Goal: Information Seeking & Learning: Check status

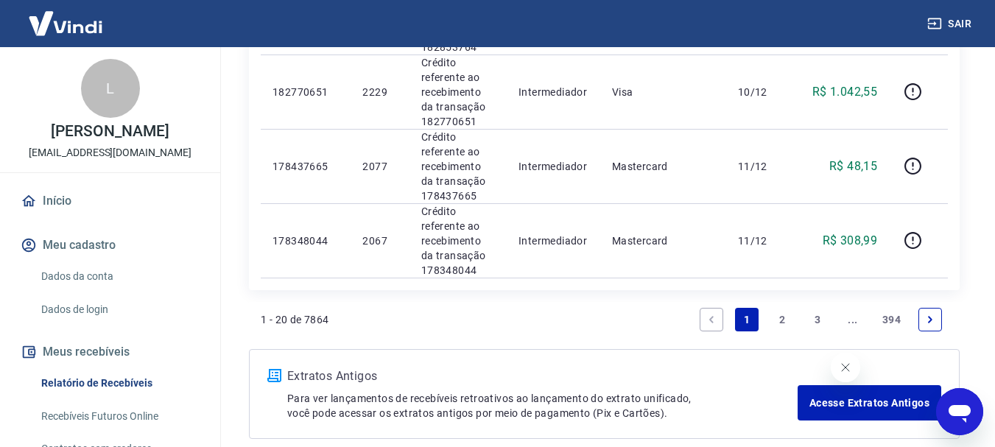
scroll to position [1621, 0]
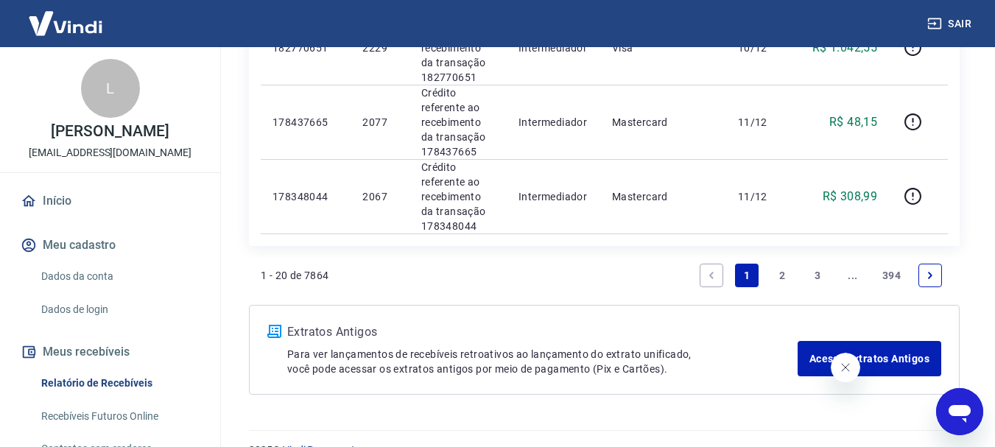
click at [791, 264] on link "2" at bounding box center [783, 276] width 24 height 24
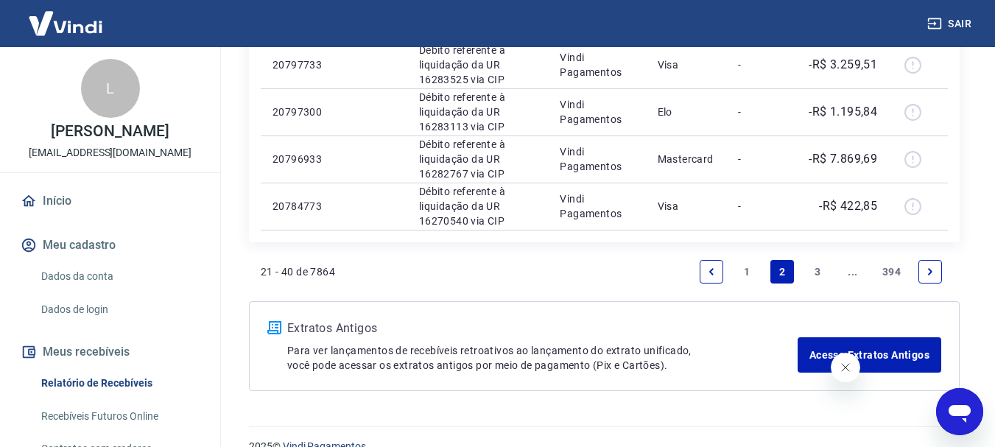
scroll to position [1134, 0]
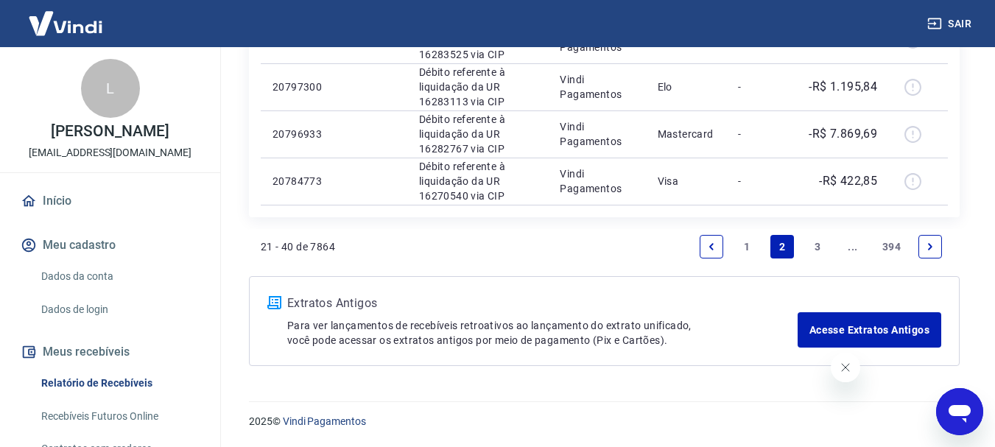
click at [813, 248] on link "3" at bounding box center [818, 247] width 24 height 24
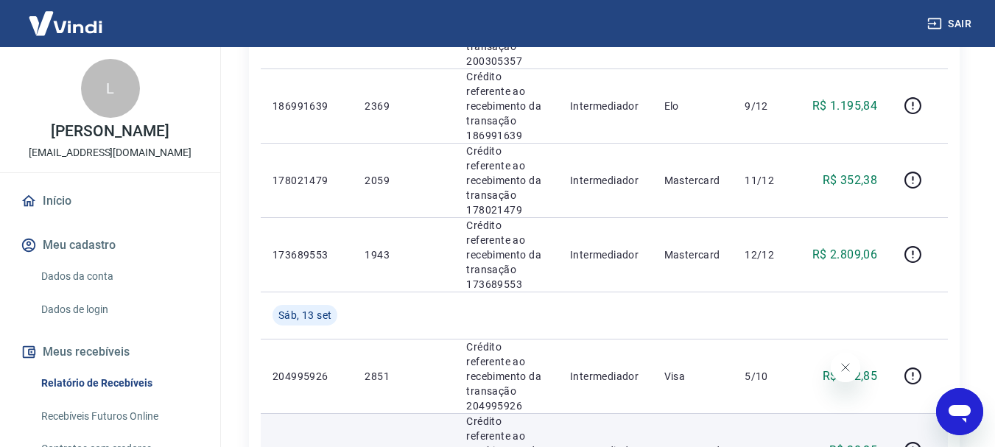
scroll to position [1326, 0]
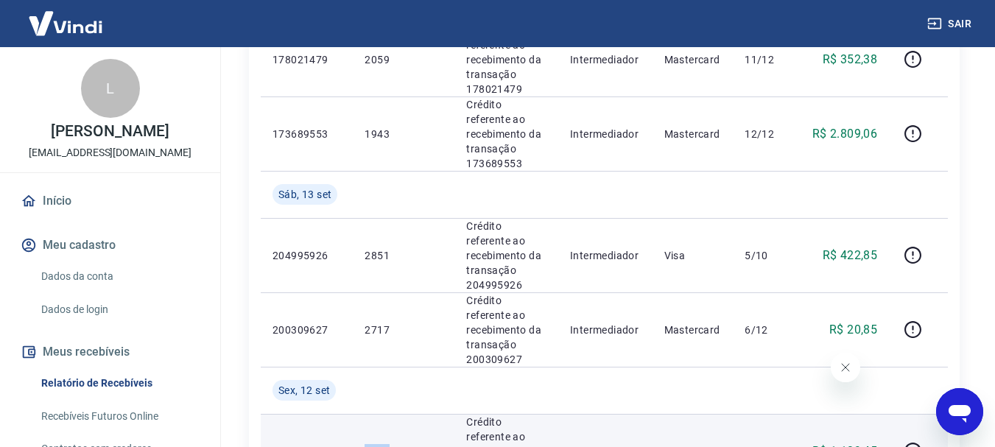
drag, startPoint x: 388, startPoint y: 210, endPoint x: 354, endPoint y: 211, distance: 33.2
click at [354, 414] on td "3683" at bounding box center [404, 451] width 102 height 74
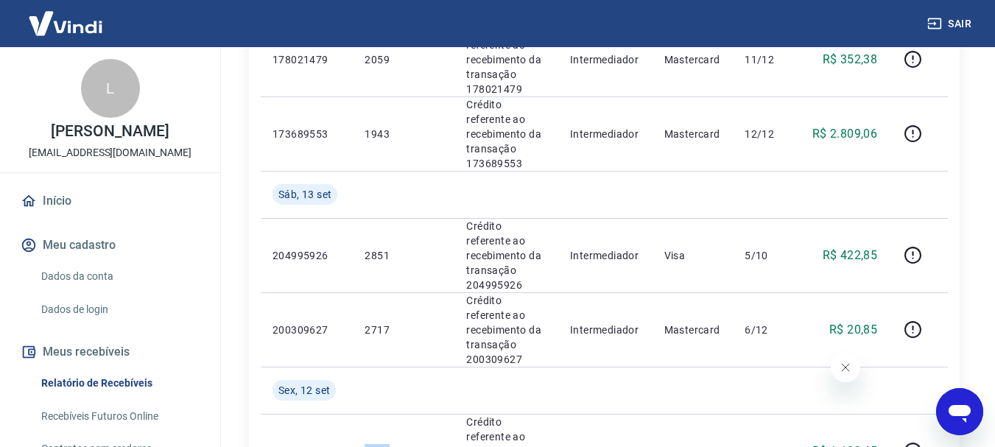
copy p "3683"
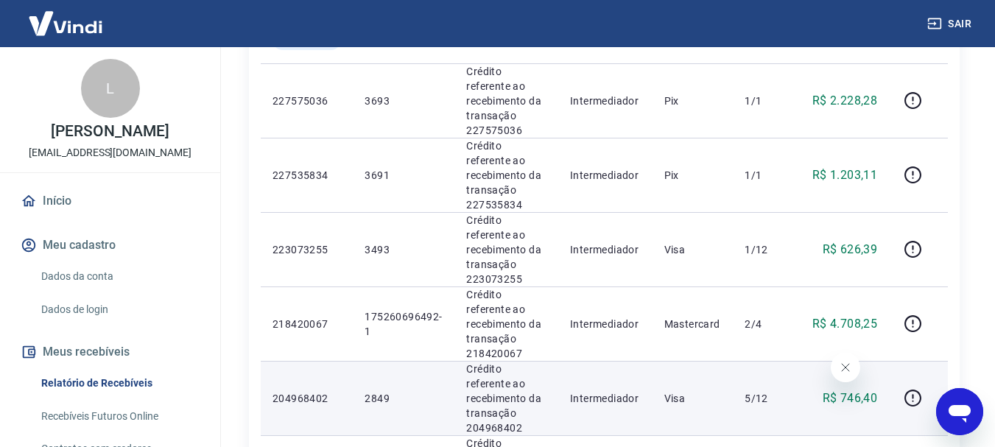
scroll to position [589, 0]
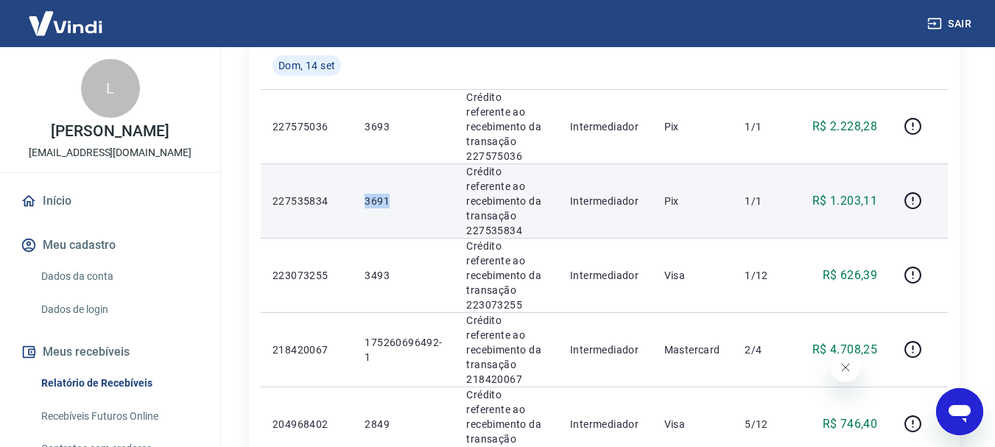
drag, startPoint x: 377, startPoint y: 128, endPoint x: 352, endPoint y: 134, distance: 25.7
click at [351, 164] on tr "227535834 3691 Crédito referente ao recebimento da transação 227535834 Intermed…" at bounding box center [604, 201] width 687 height 74
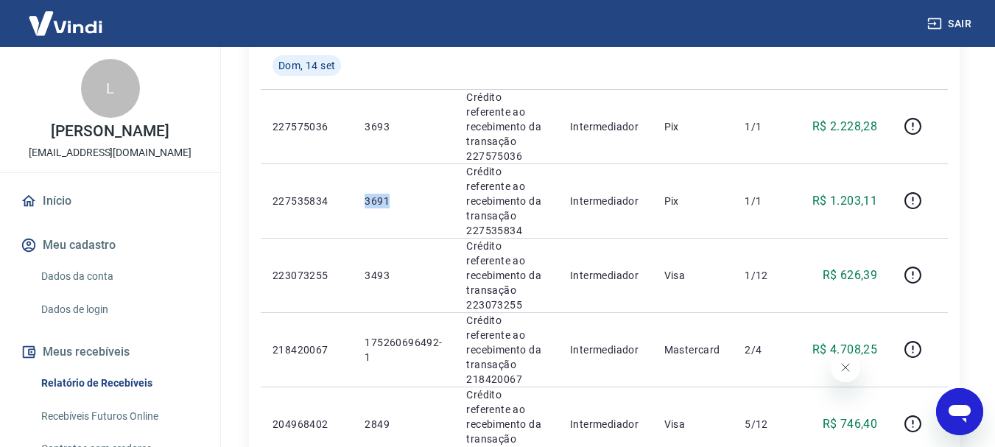
copy tr "3691"
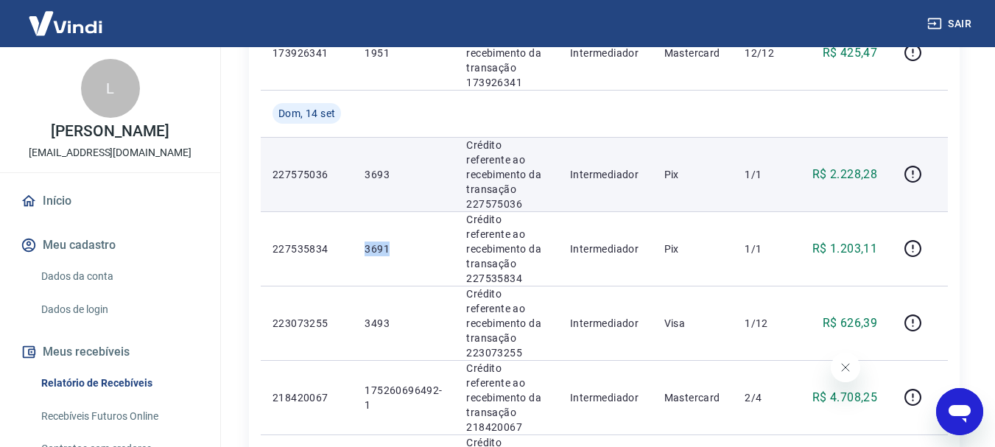
scroll to position [516, 0]
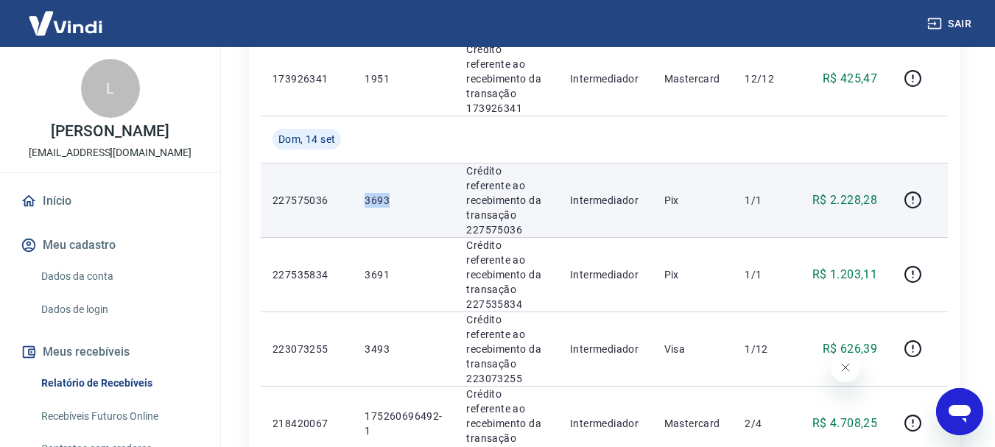
drag, startPoint x: 402, startPoint y: 151, endPoint x: 360, endPoint y: 149, distance: 42.1
click at [360, 163] on td "3693" at bounding box center [404, 200] width 102 height 74
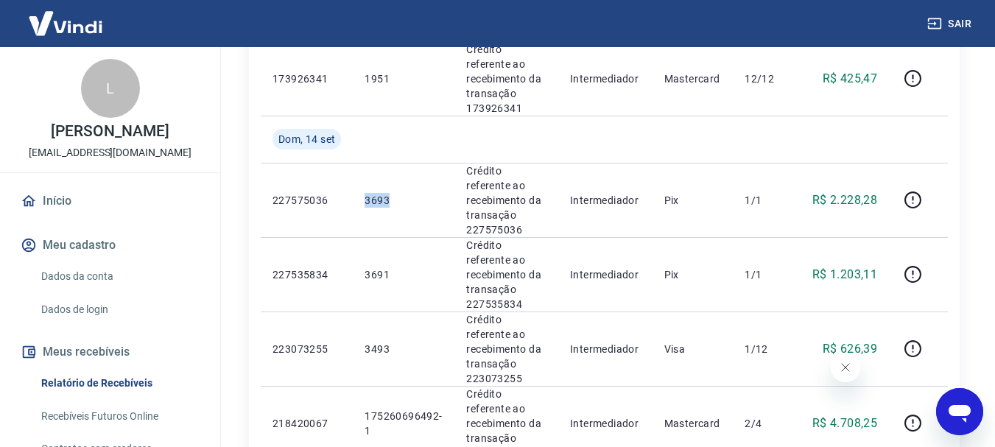
copy p "3693"
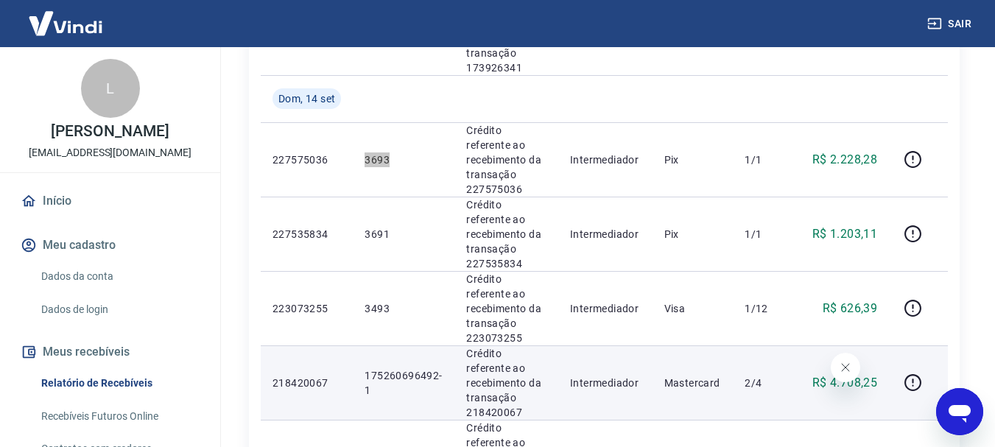
scroll to position [589, 0]
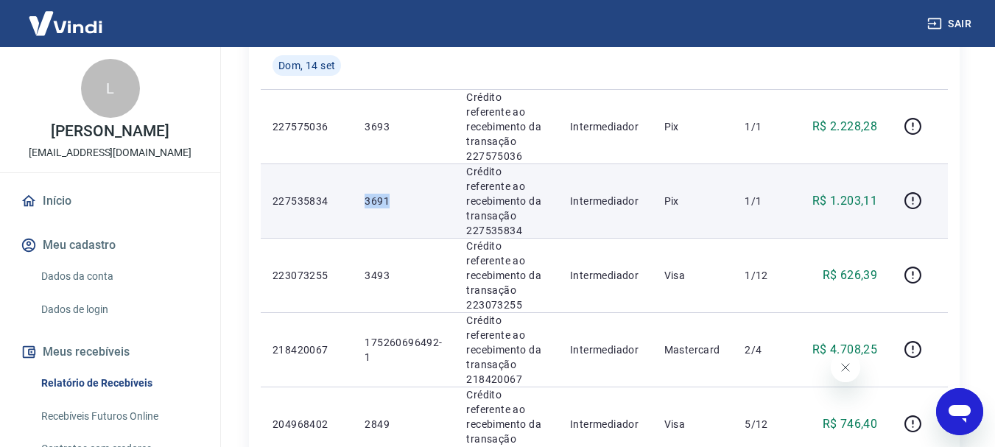
drag, startPoint x: 397, startPoint y: 132, endPoint x: 368, endPoint y: 136, distance: 29.1
click at [368, 194] on p "3691" at bounding box center [404, 201] width 78 height 15
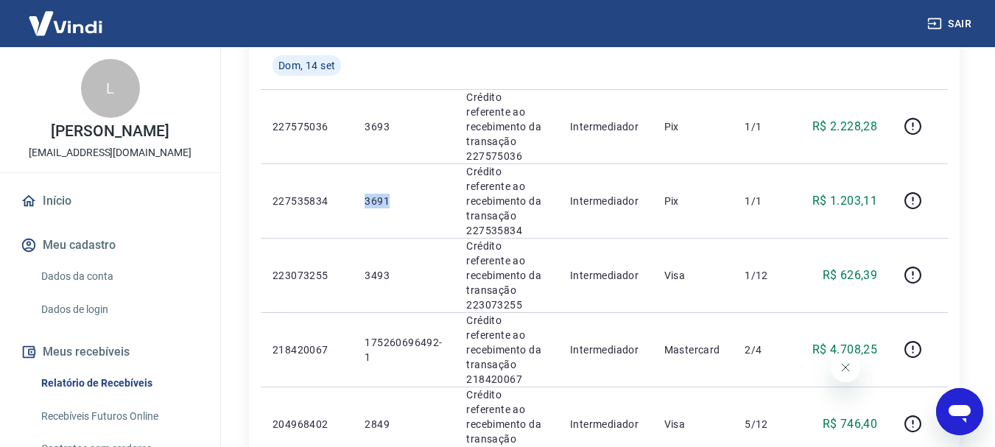
copy p "3691"
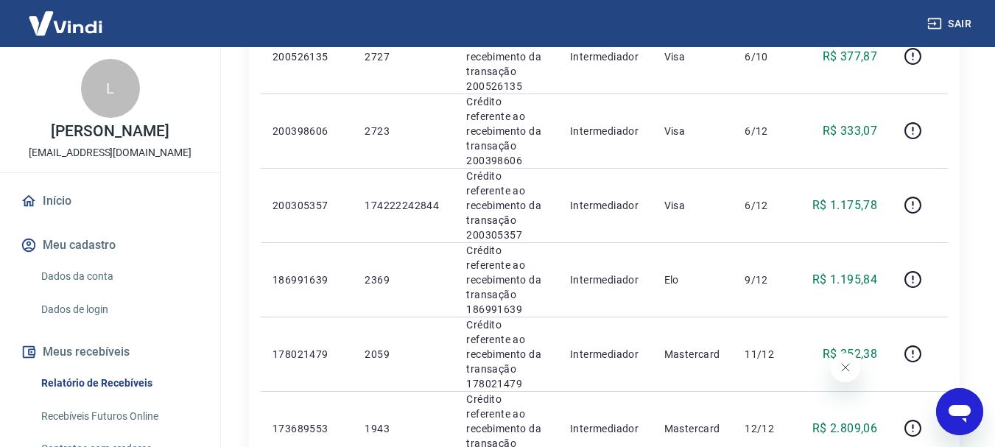
scroll to position [1400, 0]
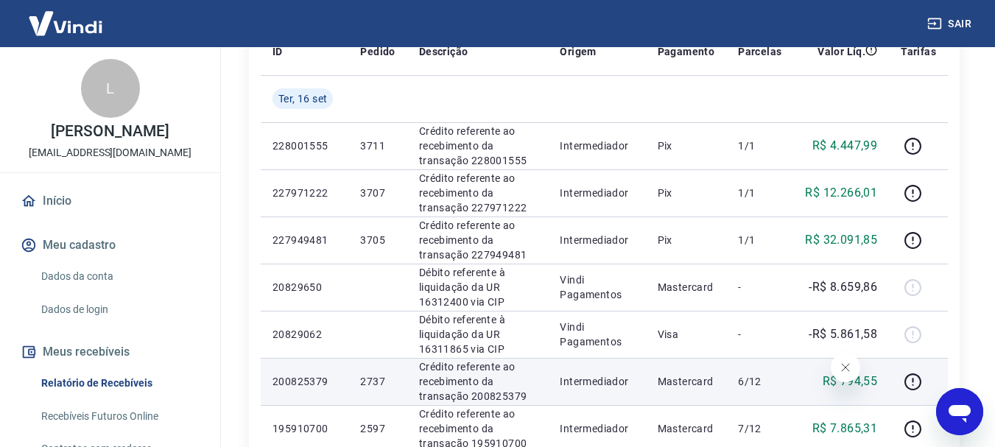
scroll to position [221, 0]
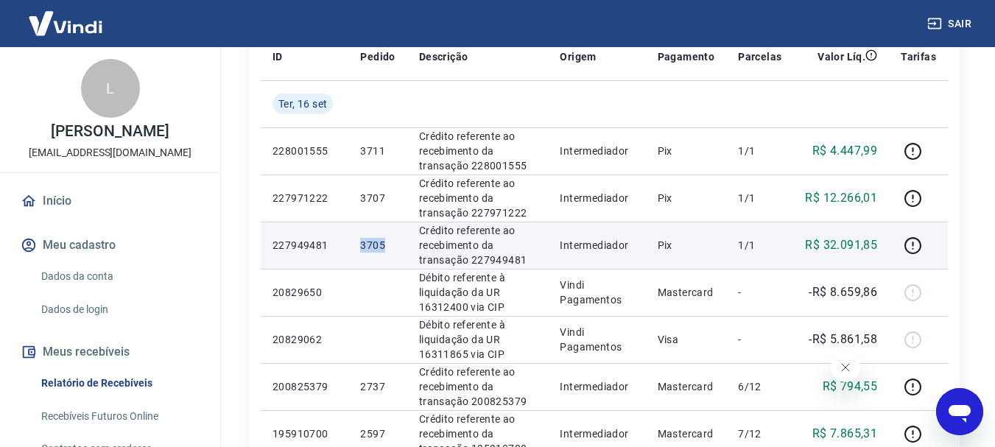
drag, startPoint x: 393, startPoint y: 238, endPoint x: 360, endPoint y: 243, distance: 33.6
click at [360, 243] on td "3705" at bounding box center [378, 245] width 58 height 47
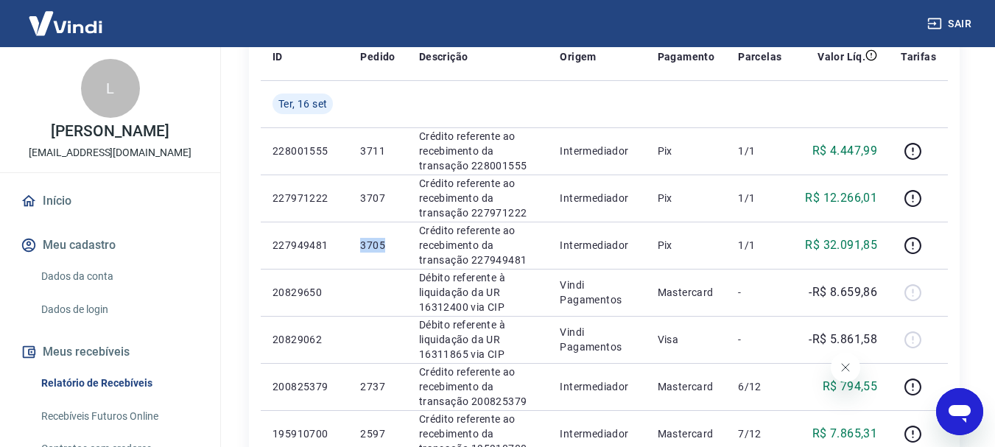
copy p "3705"
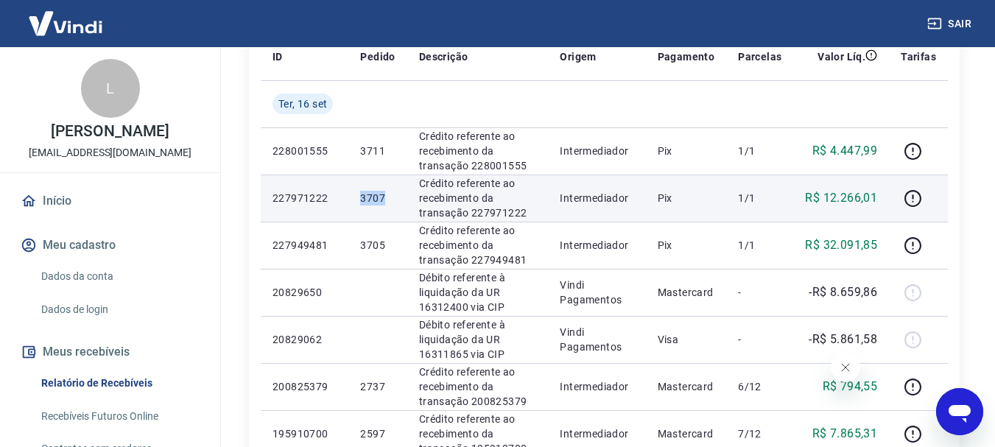
click at [357, 197] on td "3707" at bounding box center [378, 198] width 58 height 47
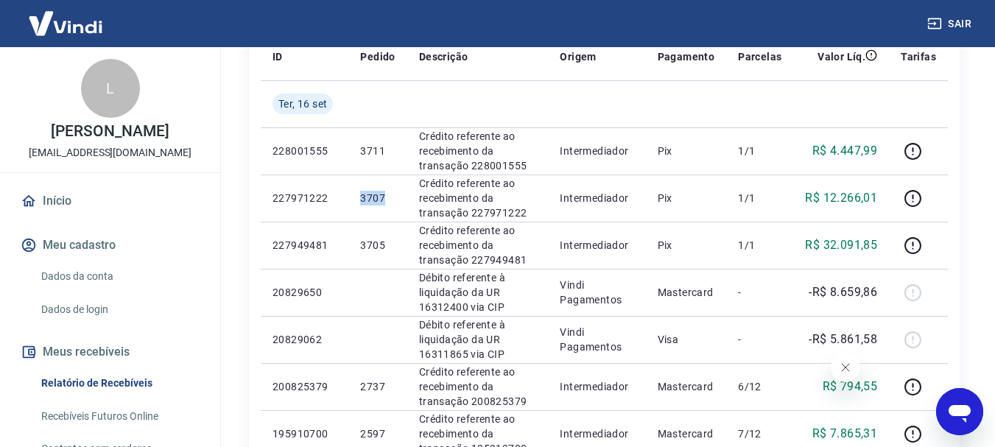
copy p "3707"
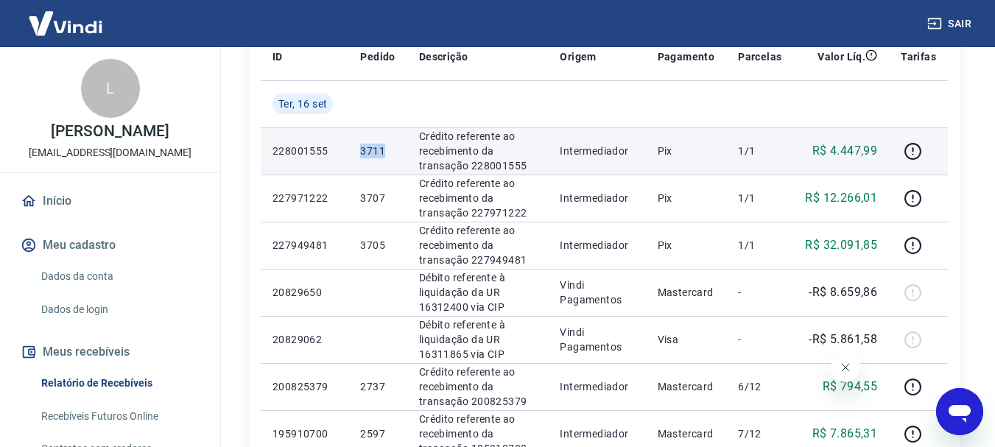
drag, startPoint x: 393, startPoint y: 153, endPoint x: 360, endPoint y: 153, distance: 33.2
click at [360, 153] on td "3711" at bounding box center [378, 150] width 58 height 47
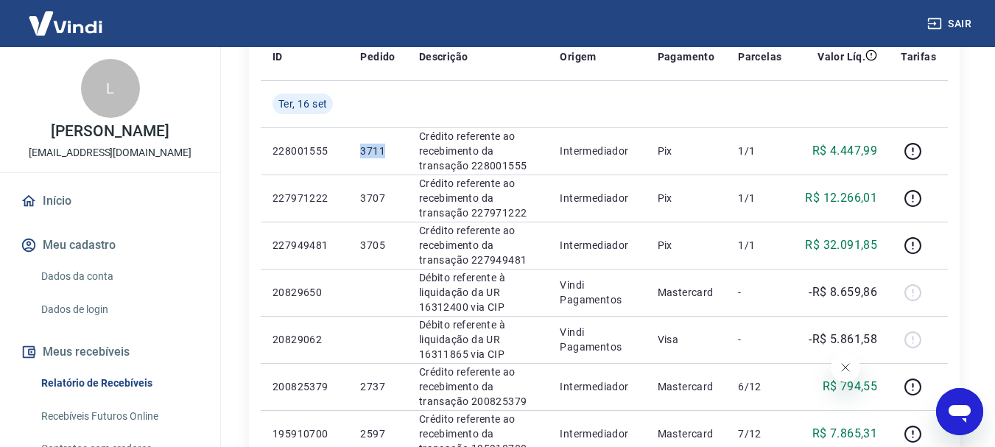
copy p "3711"
